Goal: Book appointment/travel/reservation

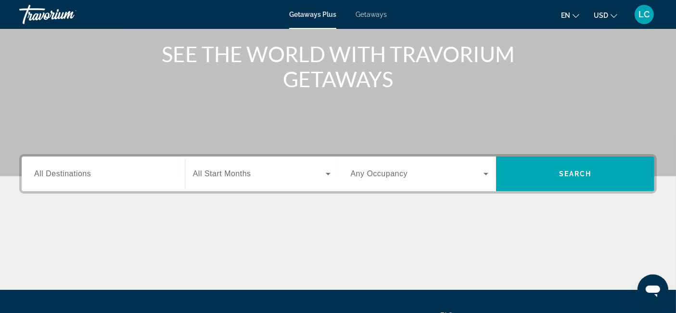
scroll to position [113, 0]
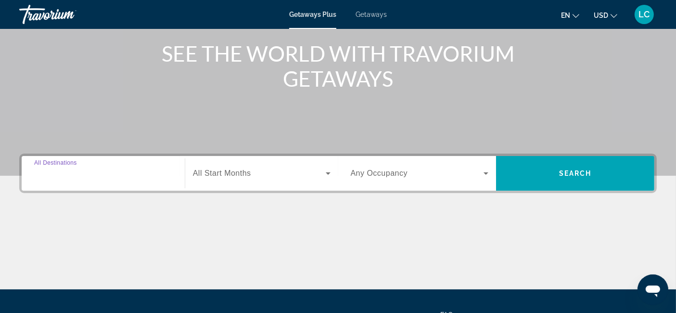
click at [166, 176] on input "Destination All Destinations" at bounding box center [103, 174] width 138 height 12
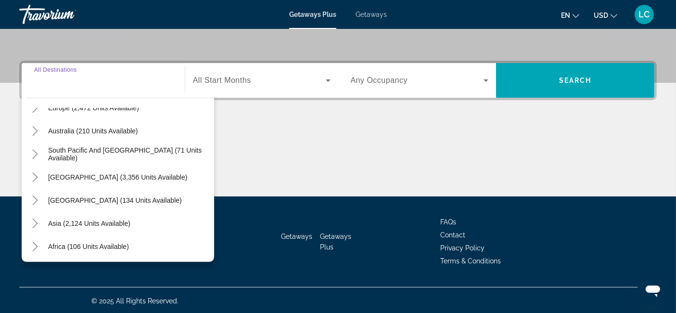
scroll to position [0, 0]
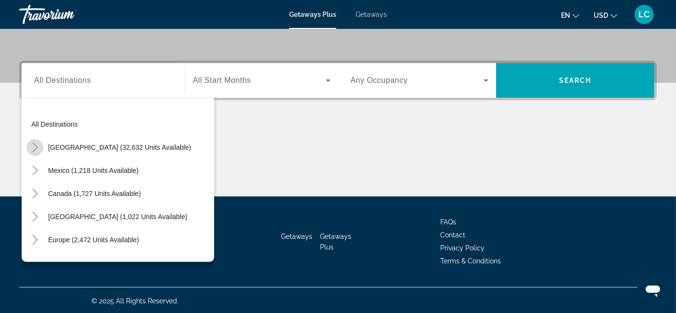
click at [36, 148] on icon "Toggle United States (32,632 units available)" at bounding box center [35, 147] width 10 height 10
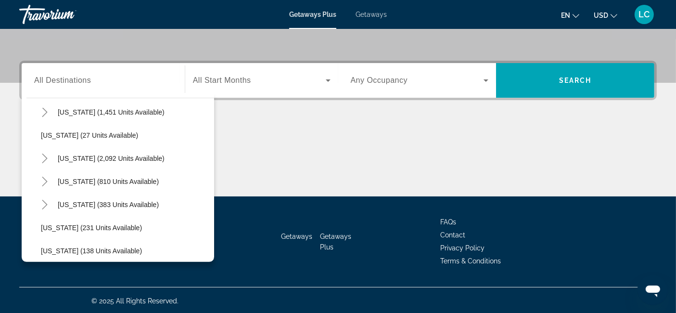
scroll to position [705, 0]
click at [127, 156] on span "[US_STATE] (2,092 units available)" at bounding box center [111, 158] width 107 height 8
type input "**********"
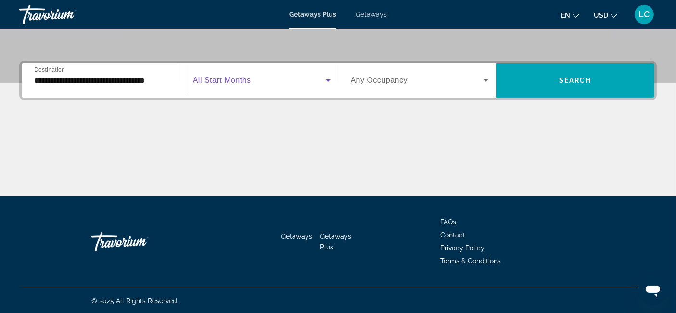
click at [329, 75] on icon "Search widget" at bounding box center [328, 81] width 12 height 12
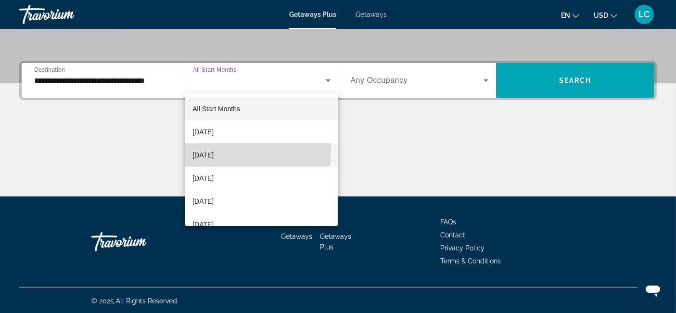
click at [214, 150] on span "[DATE]" at bounding box center [202, 155] width 21 height 12
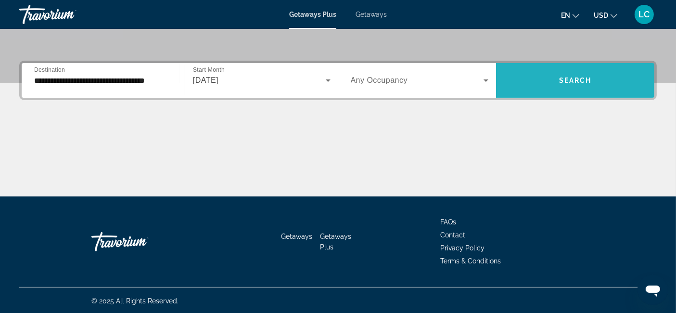
click at [560, 70] on span "Search widget" at bounding box center [575, 80] width 158 height 23
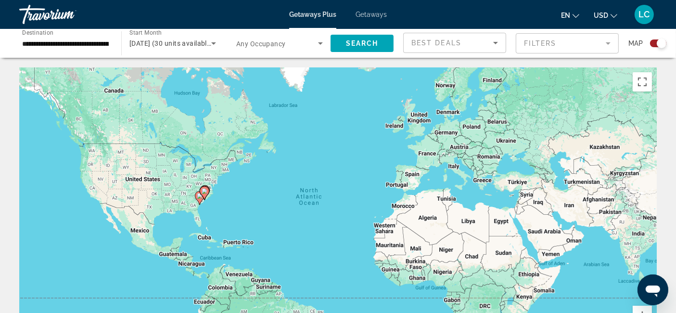
click at [611, 40] on mat-form-field "Filters" at bounding box center [567, 43] width 103 height 20
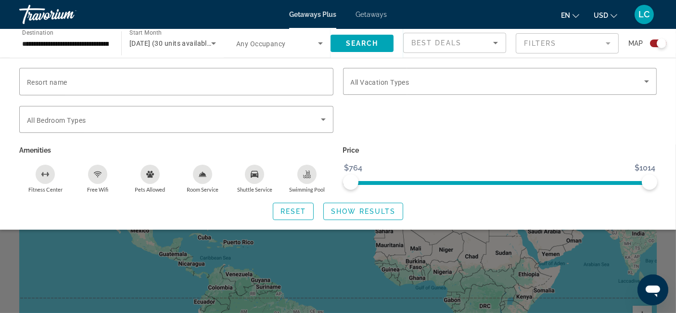
click at [374, 15] on span "Getaways" at bounding box center [371, 15] width 31 height 8
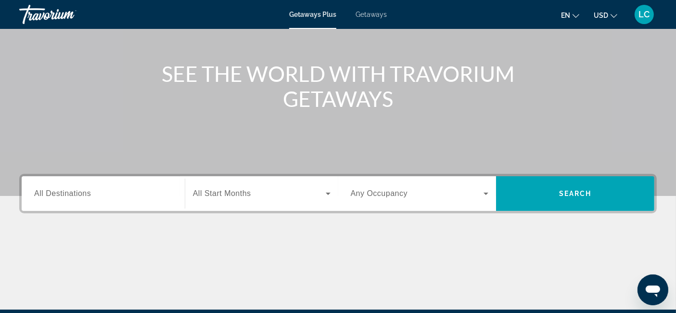
scroll to position [99, 0]
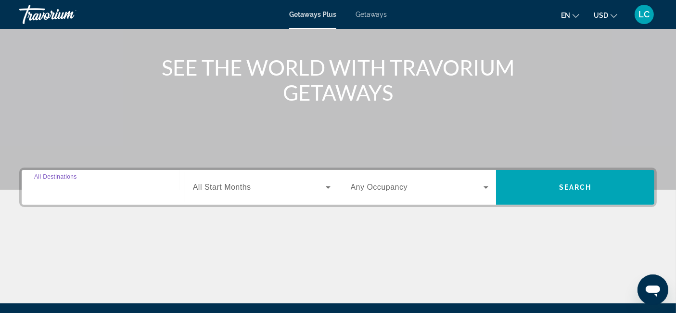
click at [71, 191] on input "Destination All Destinations" at bounding box center [103, 188] width 138 height 12
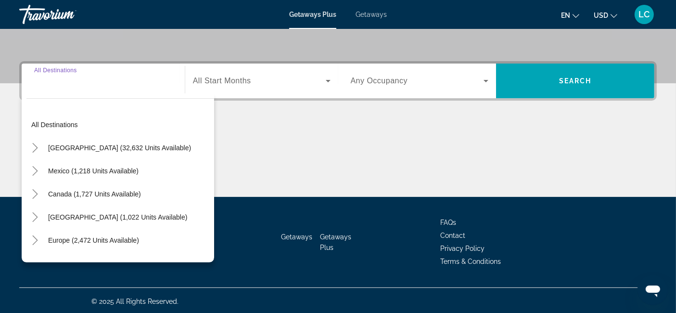
scroll to position [206, 0]
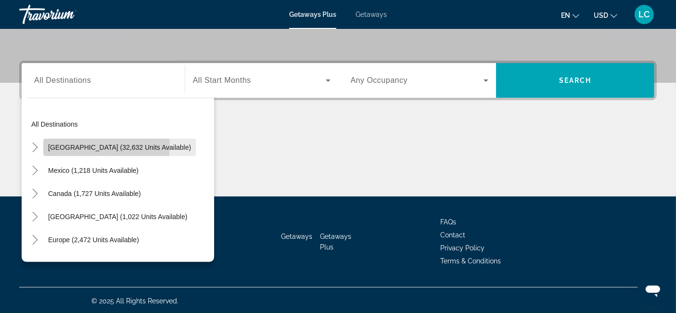
click at [106, 145] on span "[GEOGRAPHIC_DATA] (32,632 units available)" at bounding box center [119, 147] width 143 height 8
type input "**********"
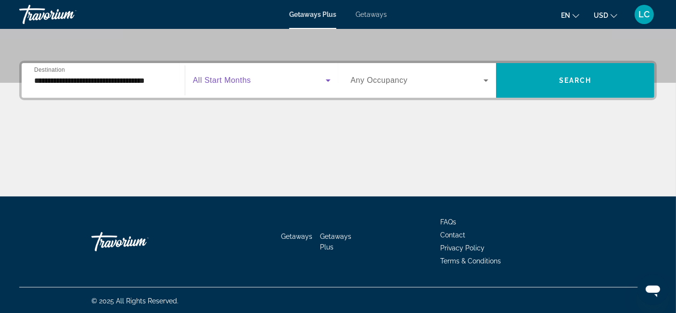
click at [327, 80] on icon "Search widget" at bounding box center [328, 81] width 12 height 12
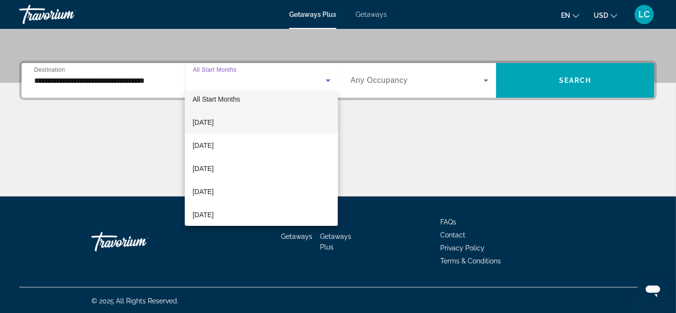
scroll to position [0, 0]
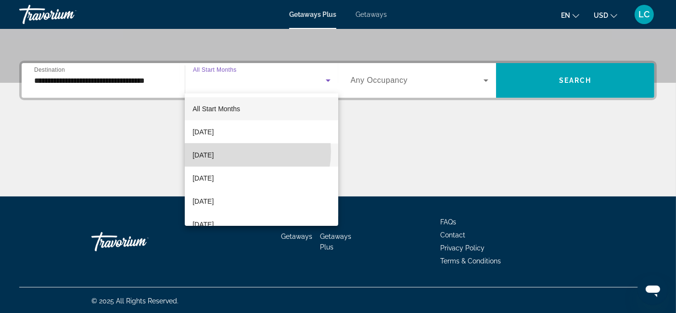
click at [243, 152] on mat-option "[DATE]" at bounding box center [261, 154] width 153 height 23
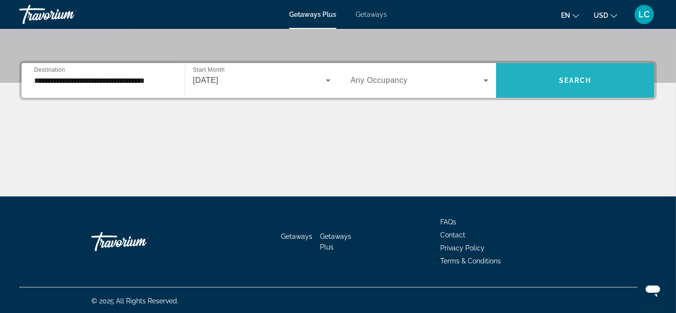
click at [532, 71] on span "Search widget" at bounding box center [575, 80] width 158 height 23
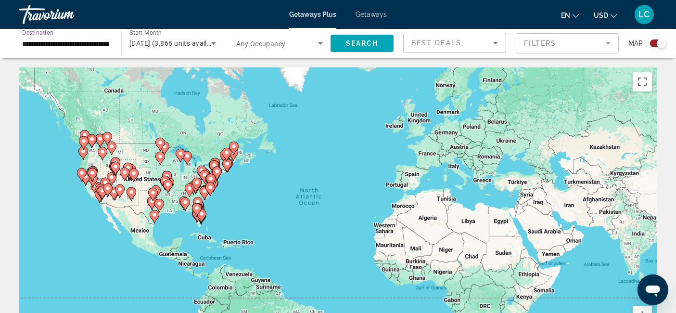
click at [62, 44] on input "**********" at bounding box center [65, 44] width 87 height 12
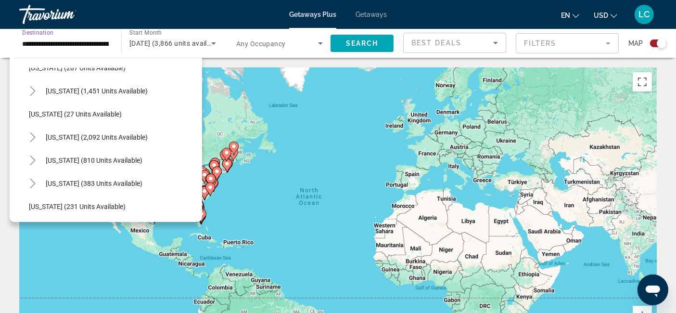
scroll to position [684, 0]
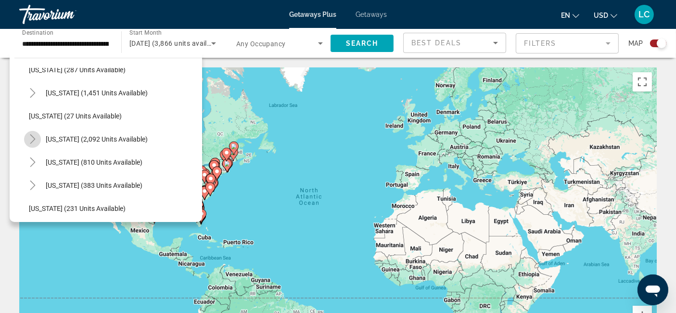
click at [33, 141] on icon "Toggle South Carolina (2,092 units available)" at bounding box center [33, 139] width 10 height 10
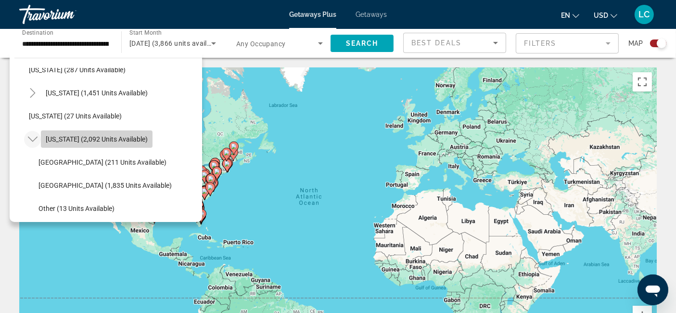
click at [60, 143] on span "Search widget" at bounding box center [97, 139] width 112 height 23
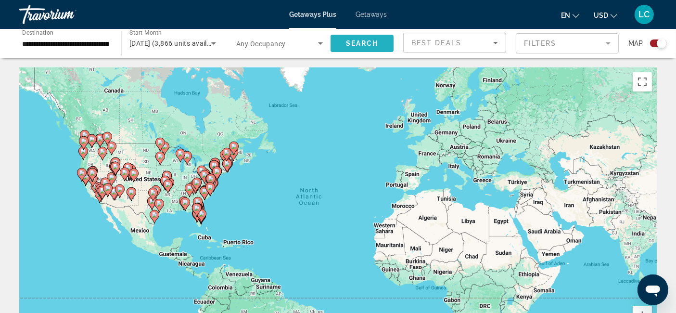
click at [342, 47] on span "Search widget" at bounding box center [362, 43] width 63 height 23
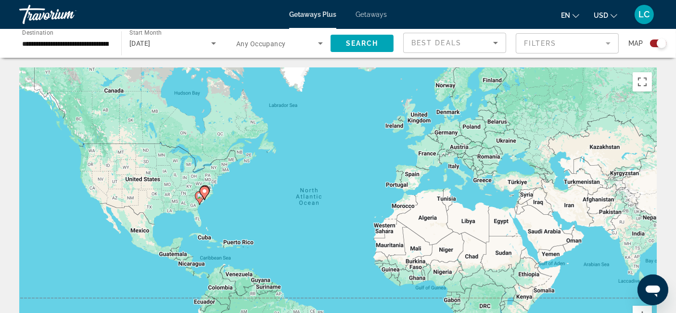
click at [206, 189] on image "Main content" at bounding box center [205, 191] width 6 height 6
type input "**********"
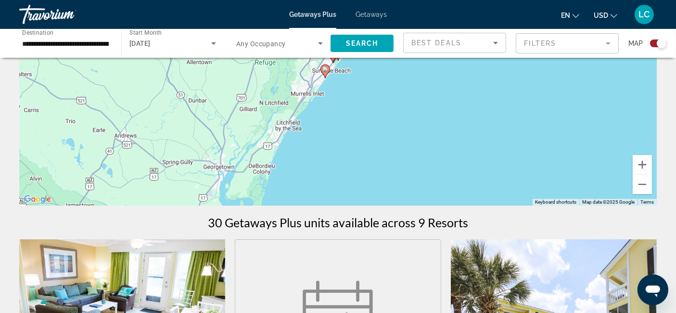
scroll to position [151, 0]
click at [294, 13] on span "Getaways Plus" at bounding box center [312, 15] width 47 height 8
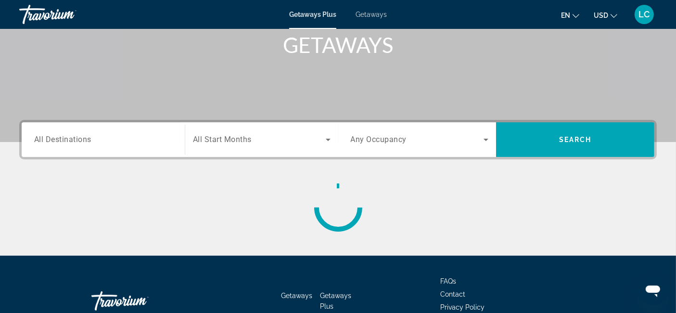
scroll to position [147, 0]
